Goal: Entertainment & Leisure: Consume media (video, audio)

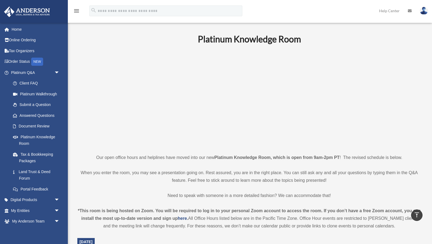
scroll to position [204, 0]
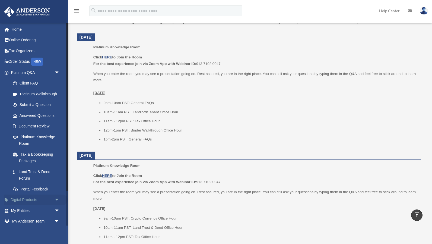
click at [37, 196] on link "Digital Products arrow_drop_down" at bounding box center [36, 199] width 64 height 11
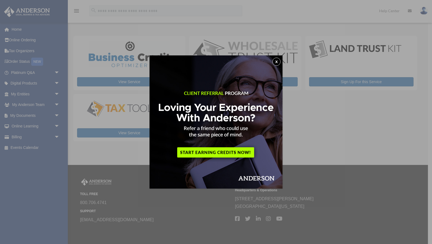
click at [276, 62] on button "x" at bounding box center [276, 61] width 8 height 8
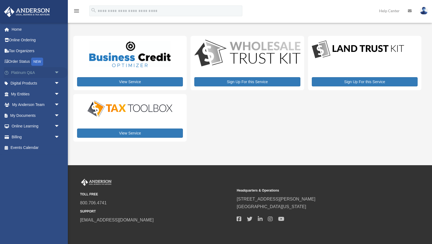
click at [55, 71] on span "arrow_drop_down" at bounding box center [59, 72] width 11 height 11
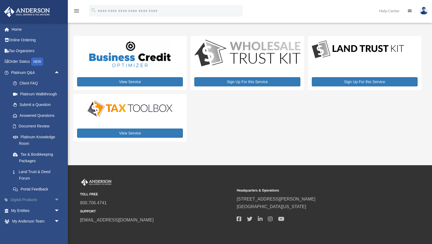
click at [57, 196] on span "arrow_drop_down" at bounding box center [59, 199] width 11 height 11
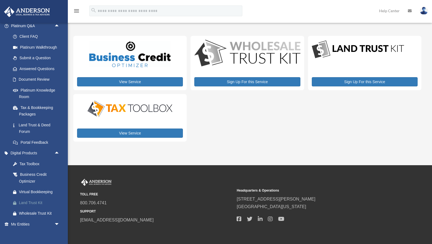
scroll to position [47, 0]
click at [56, 220] on span "arrow_drop_down" at bounding box center [59, 223] width 11 height 11
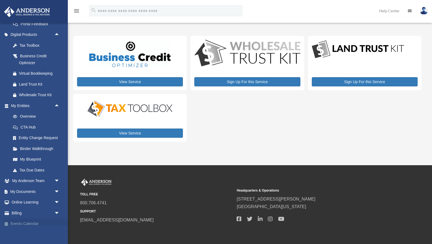
scroll to position [165, 0]
click at [56, 197] on span "arrow_drop_down" at bounding box center [59, 202] width 11 height 11
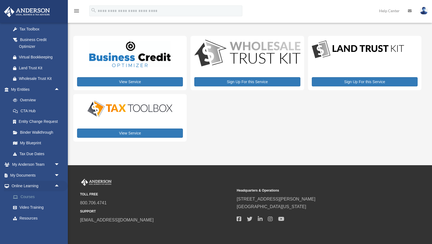
click at [44, 191] on link "Courses" at bounding box center [38, 196] width 60 height 11
click at [31, 192] on link "Courses" at bounding box center [38, 196] width 60 height 11
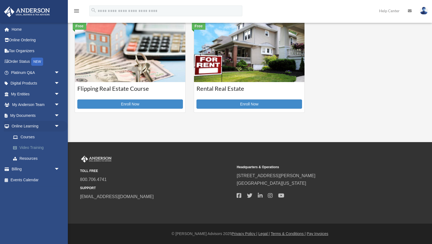
scroll to position [210, 0]
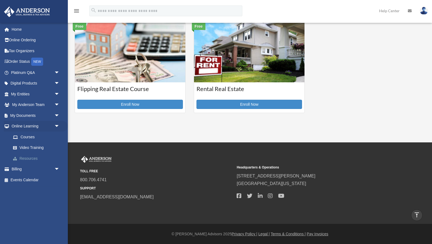
click at [32, 158] on link "Resources" at bounding box center [38, 158] width 60 height 11
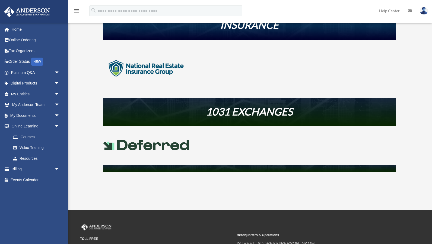
scroll to position [181, 0]
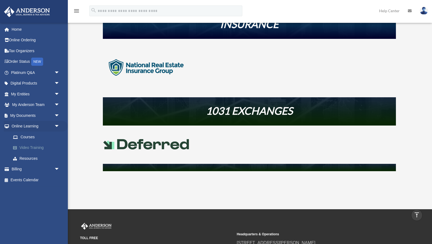
click at [31, 145] on link "Video Training" at bounding box center [38, 147] width 60 height 11
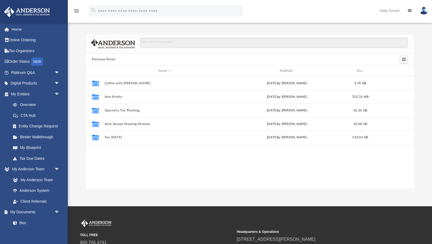
scroll to position [123, 328]
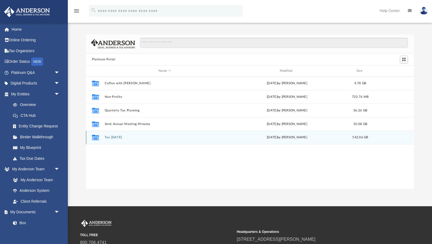
click at [119, 137] on button "Tax [DATE]" at bounding box center [165, 138] width 120 height 4
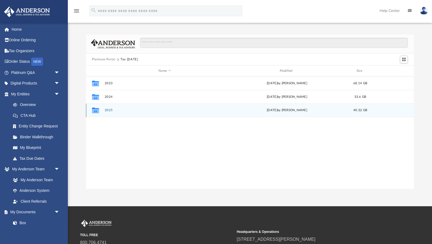
click at [110, 111] on button "2025" at bounding box center [165, 110] width 120 height 4
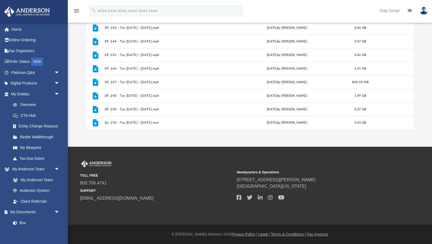
scroll to position [59, 0]
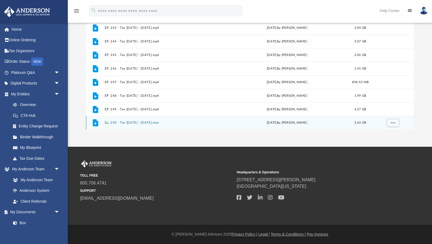
click at [148, 124] on button "Ep. 250 - Tax [DATE] - [DATE].mov" at bounding box center [165, 123] width 120 height 4
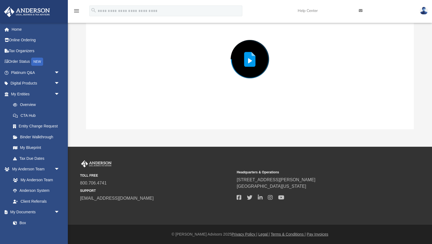
scroll to position [34, 0]
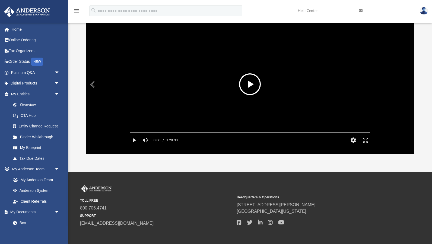
click at [248, 87] on button "File preview" at bounding box center [250, 84] width 22 height 22
click at [143, 102] on video "File preview" at bounding box center [249, 84] width 249 height 124
